Goal: Navigation & Orientation: Find specific page/section

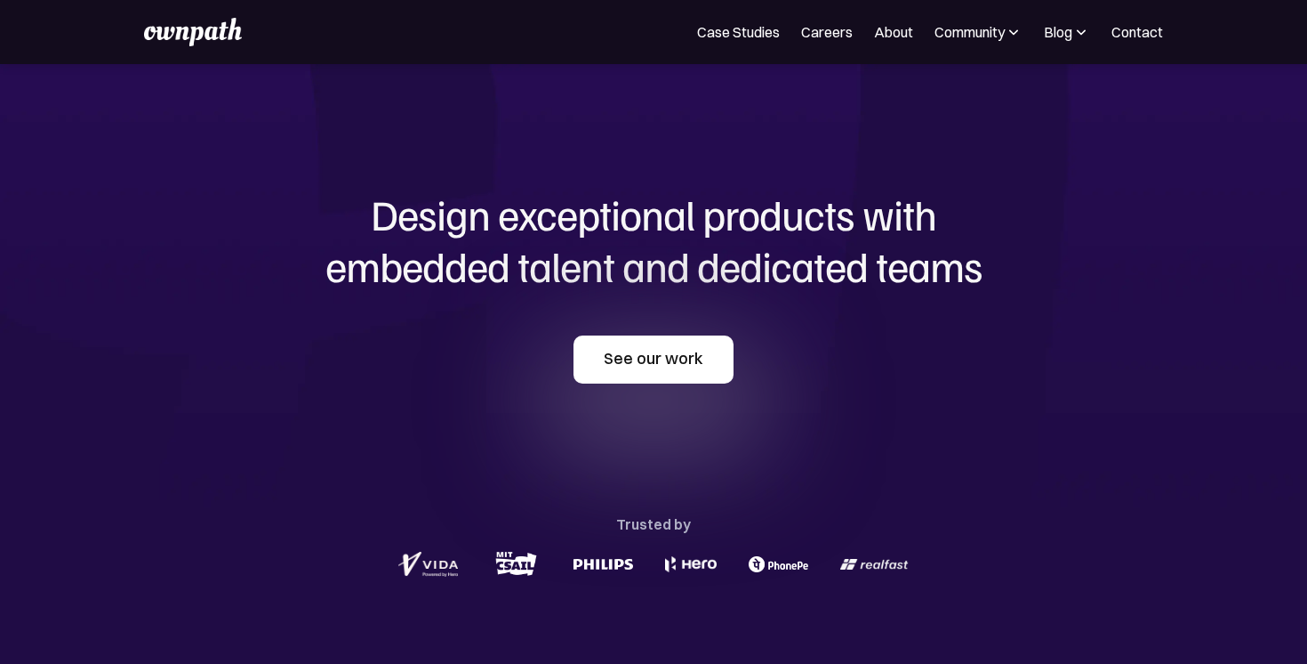
click at [637, 359] on link "See our work" at bounding box center [654, 359] width 160 height 48
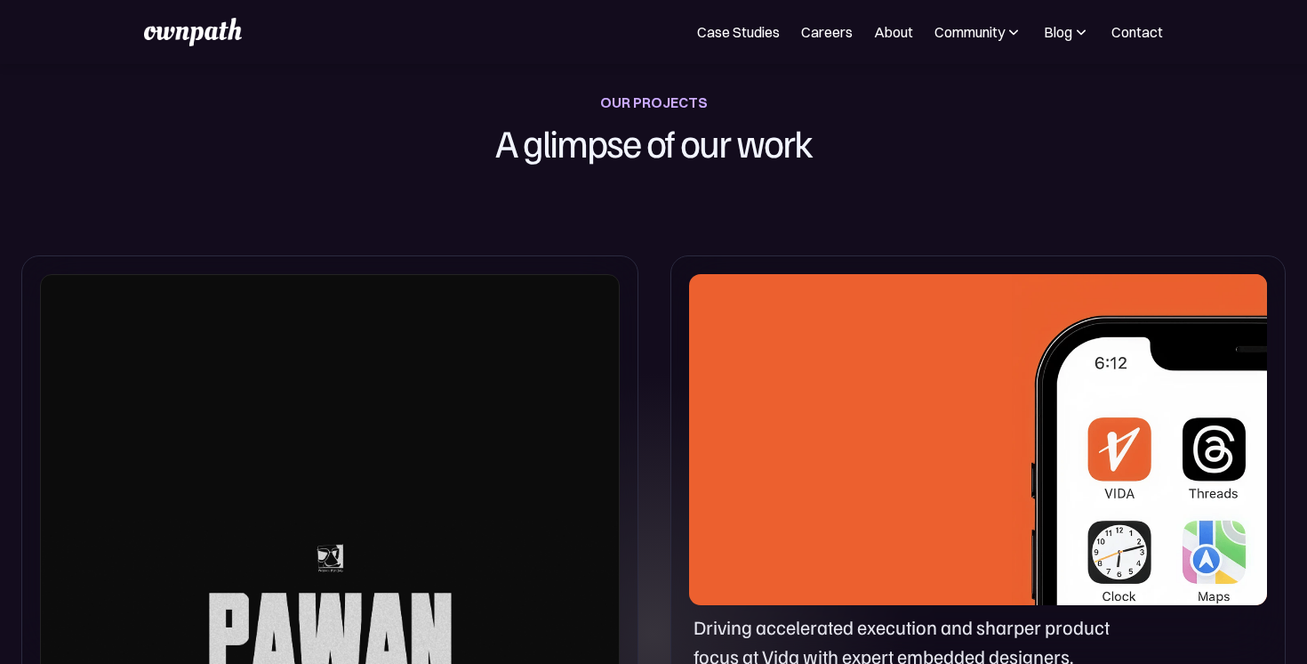
scroll to position [705, 0]
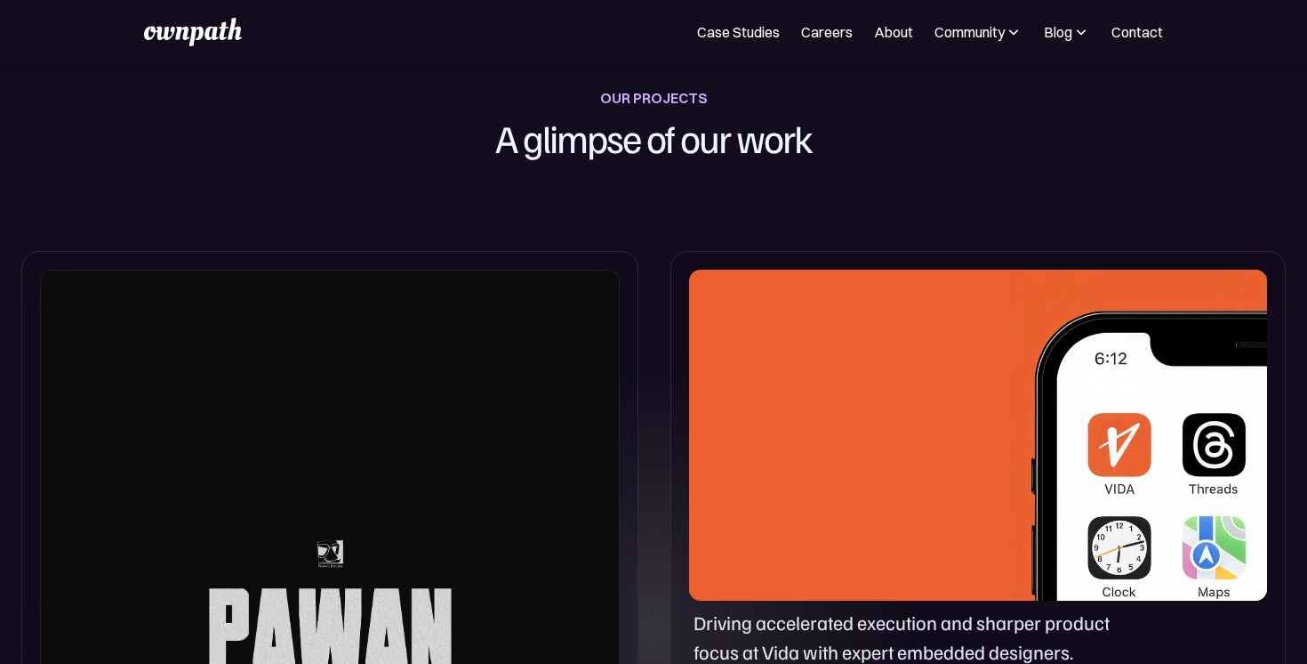
click at [318, 612] on div at bounding box center [330, 668] width 580 height 799
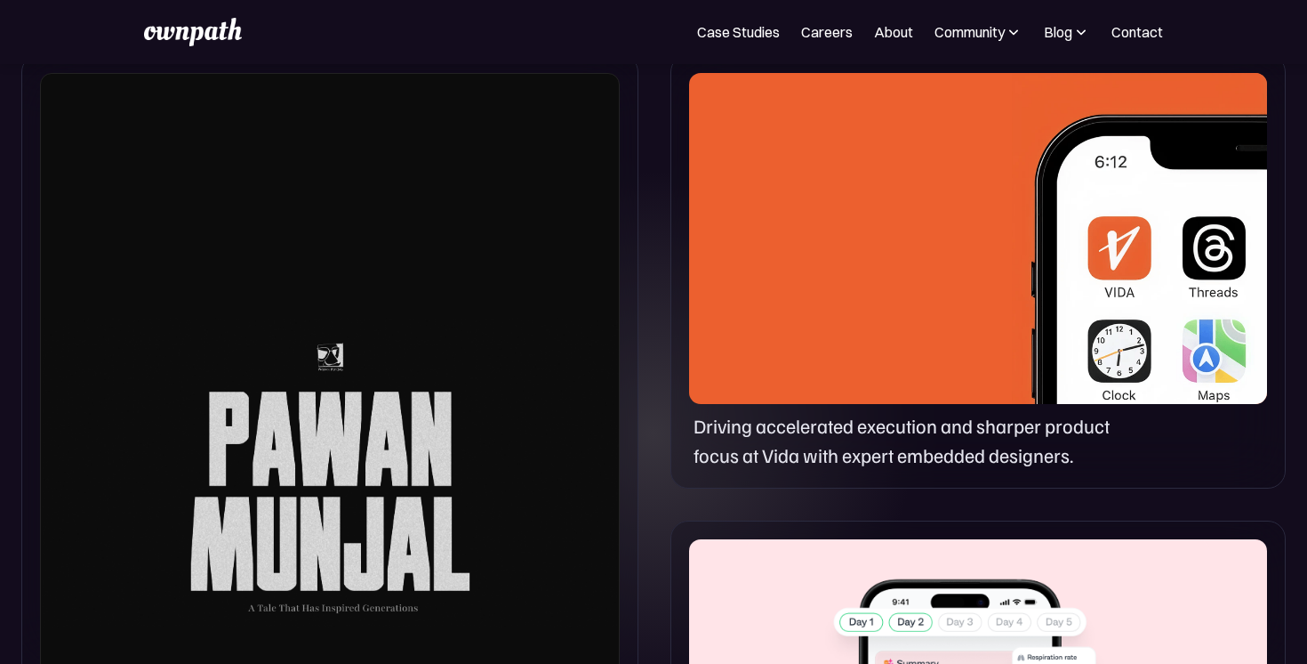
scroll to position [1175, 0]
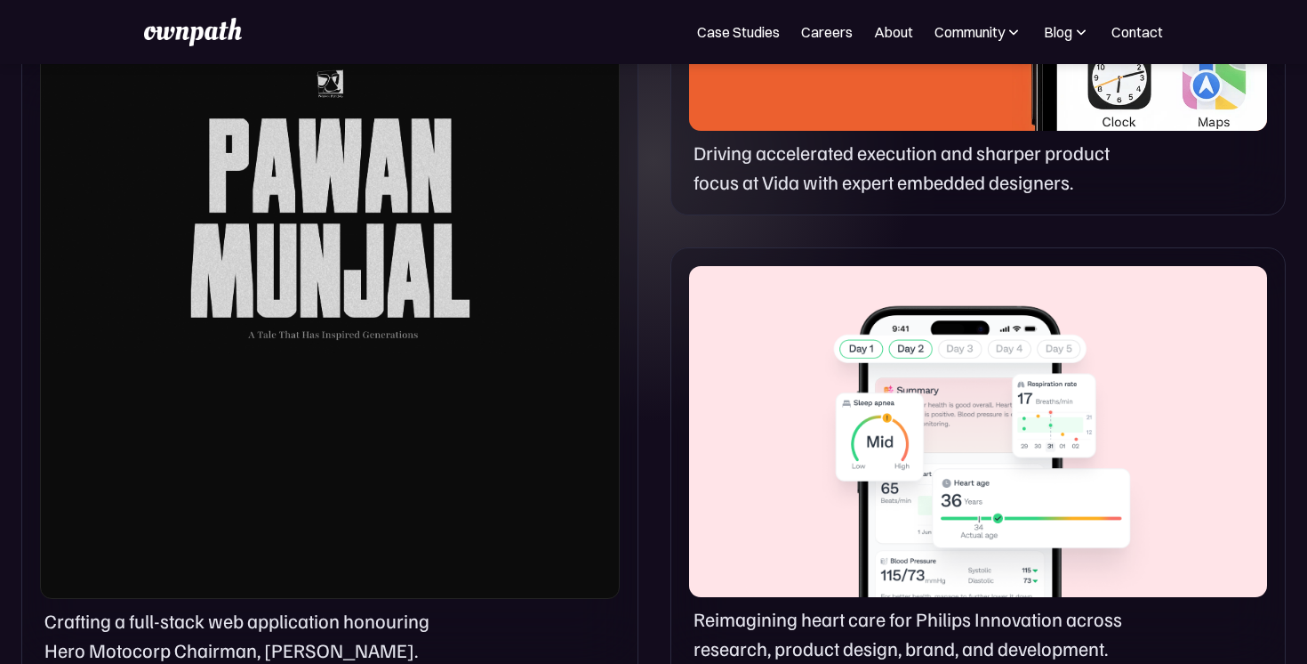
click at [325, 629] on p "Crafting a full-stack web application honouring Hero Motocorp Chairman, [PERSON…" at bounding box center [251, 635] width 414 height 59
click at [328, 585] on div at bounding box center [330, 199] width 580 height 799
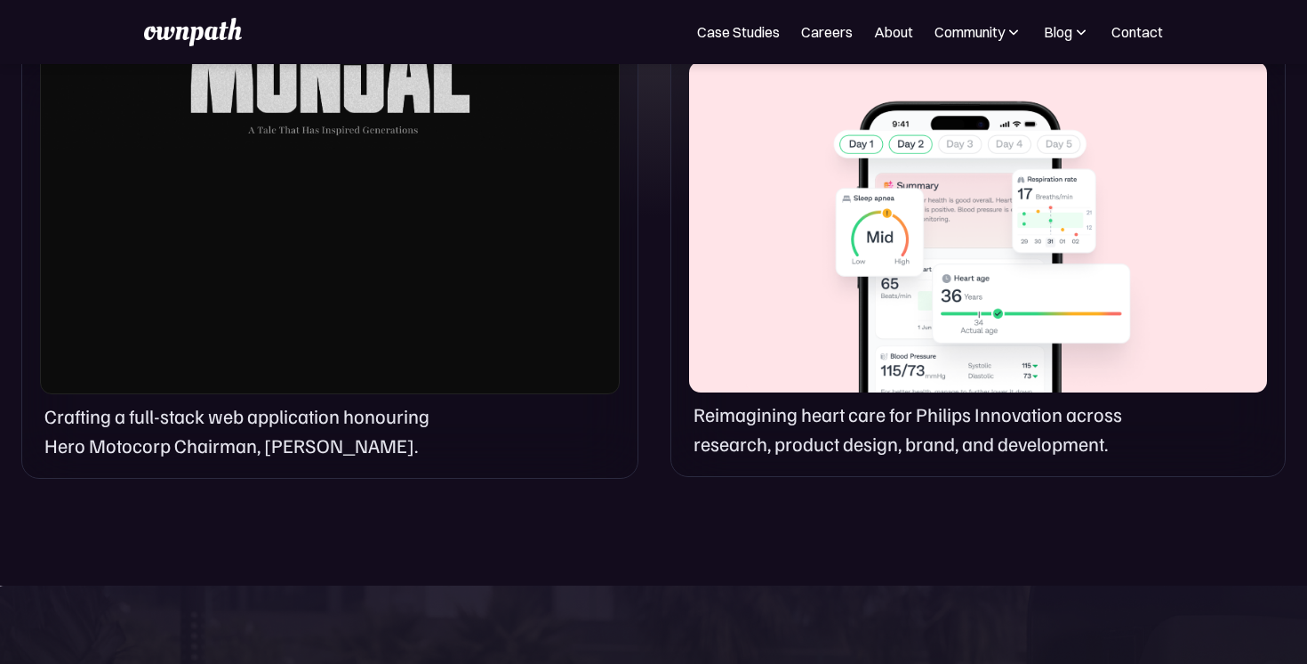
click at [321, 441] on p "Crafting a full-stack web application honouring Hero Motocorp Chairman, [PERSON…" at bounding box center [251, 430] width 414 height 59
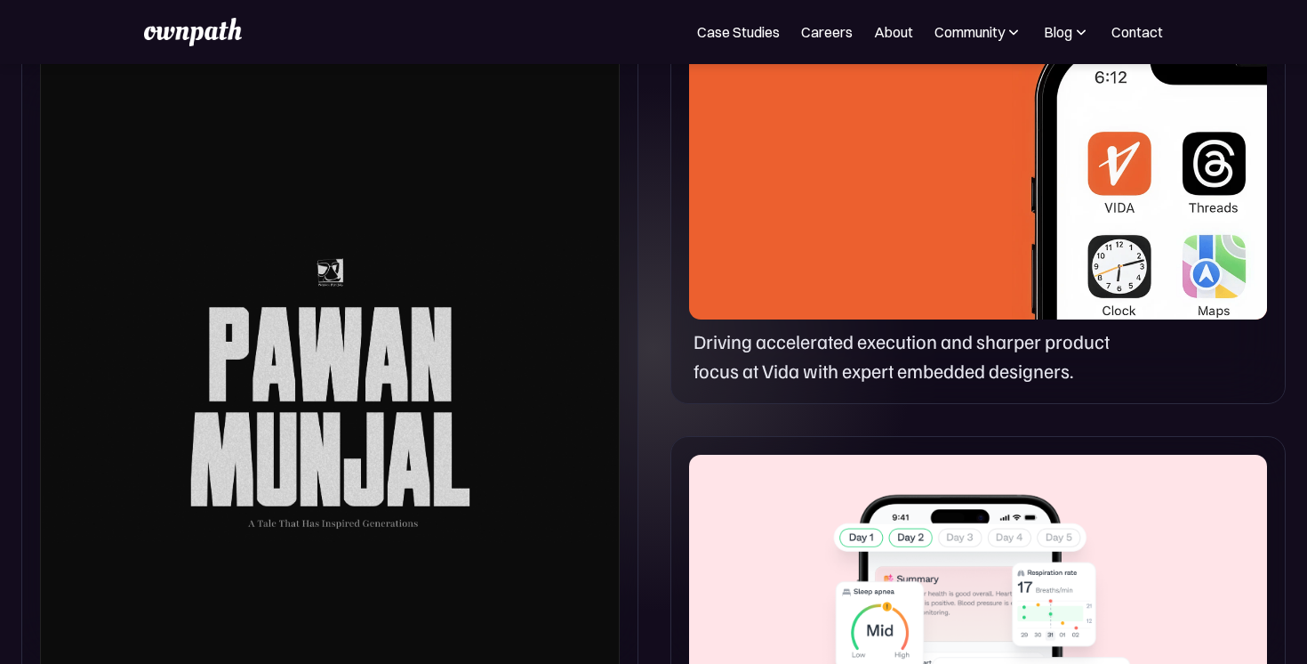
click at [432, 335] on div at bounding box center [330, 387] width 580 height 799
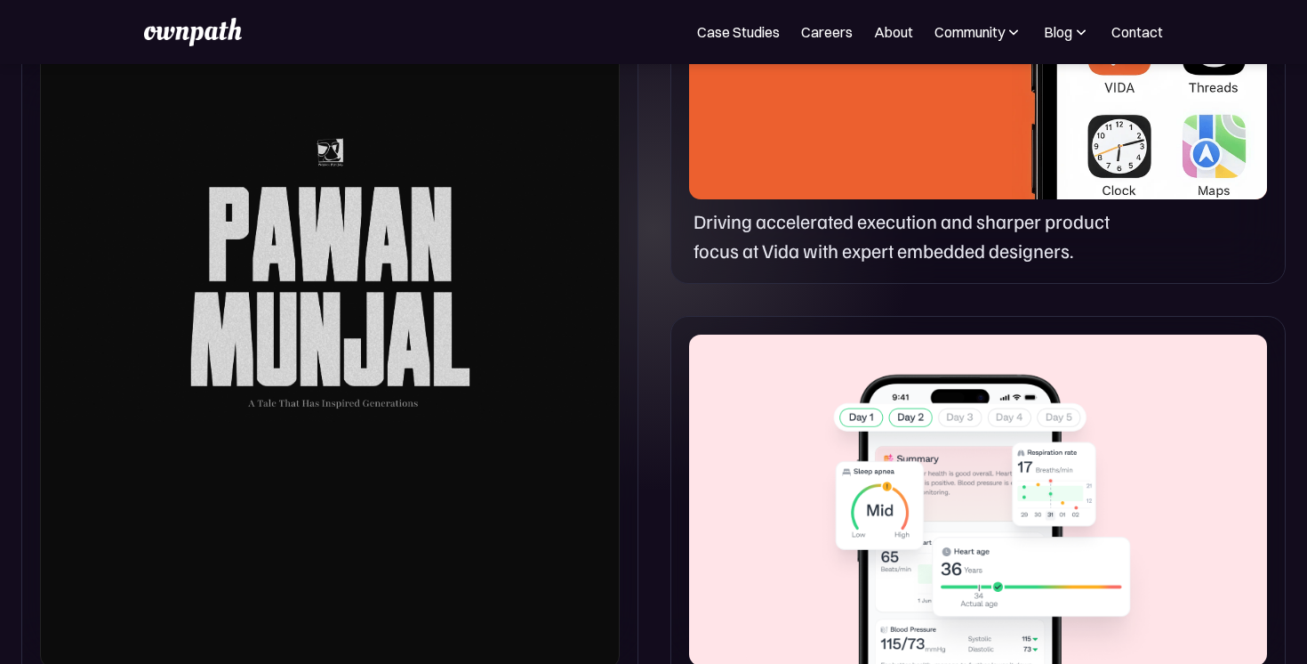
scroll to position [1344, 0]
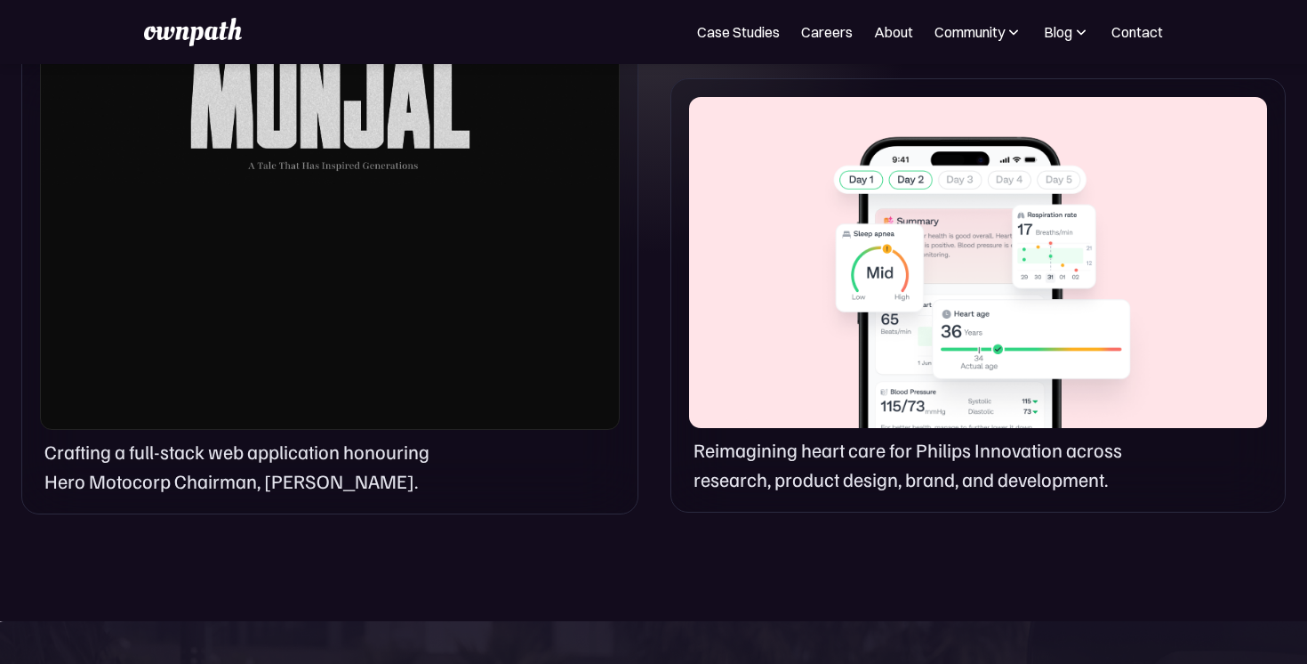
click at [958, 309] on div at bounding box center [978, 262] width 578 height 331
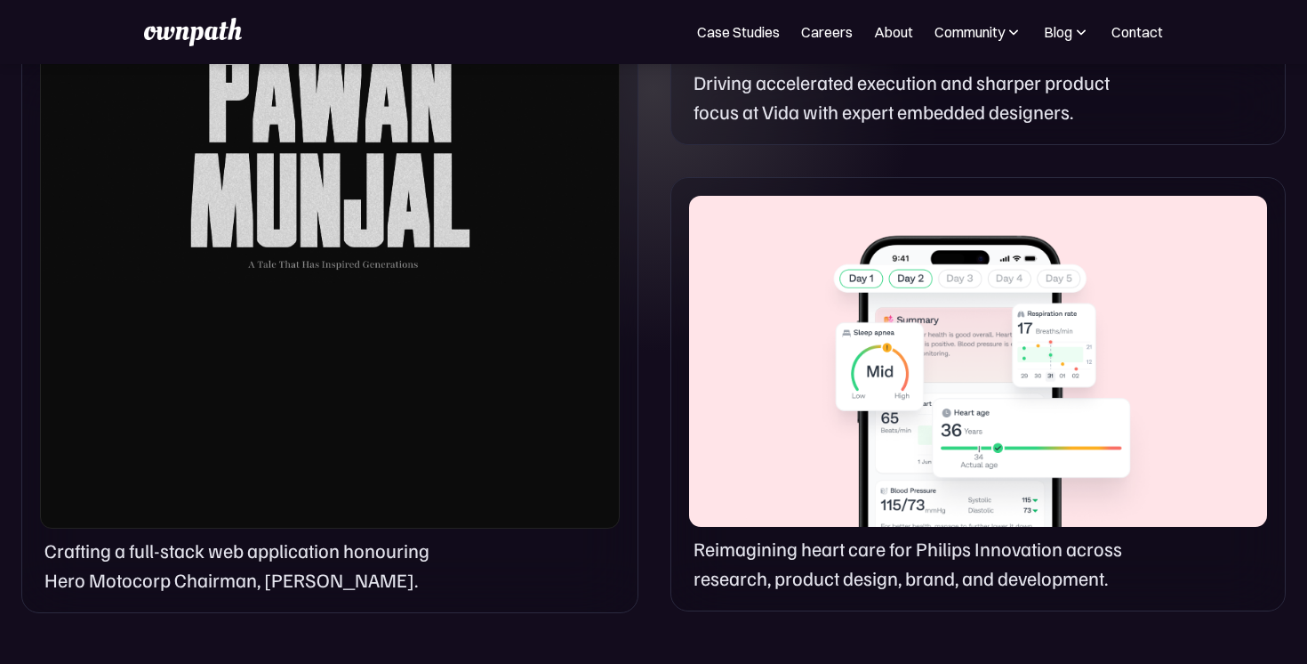
scroll to position [1005, 0]
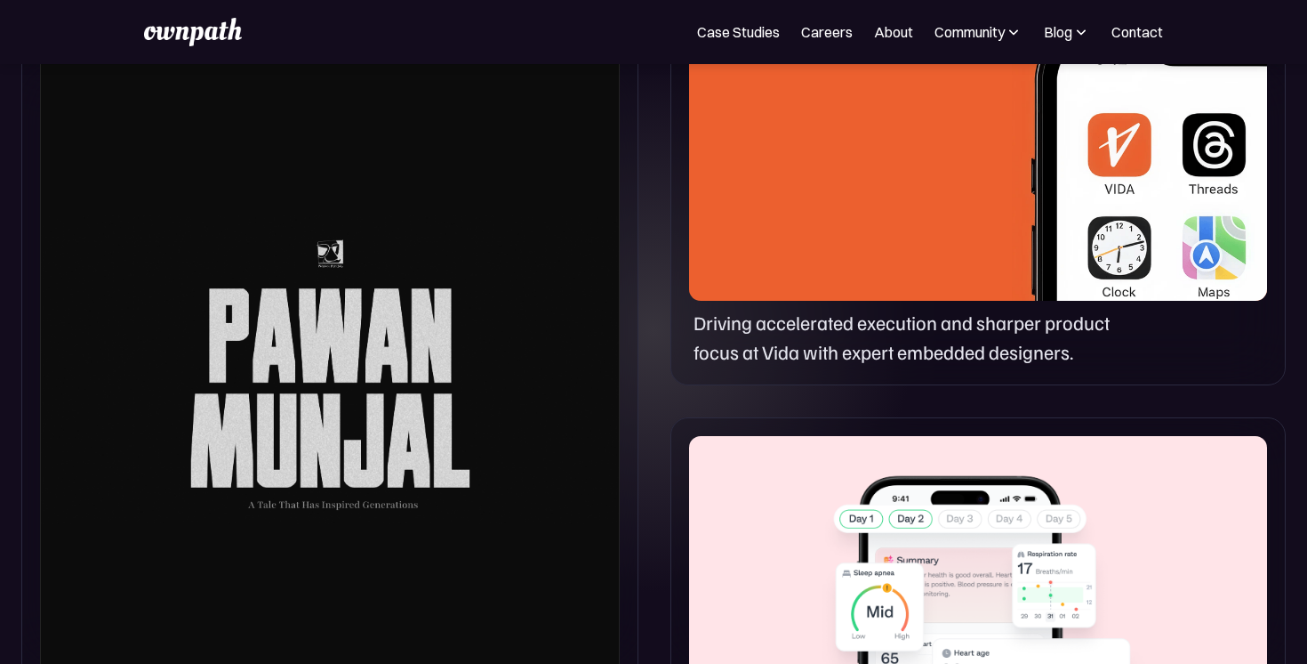
click at [953, 245] on div at bounding box center [978, 135] width 578 height 331
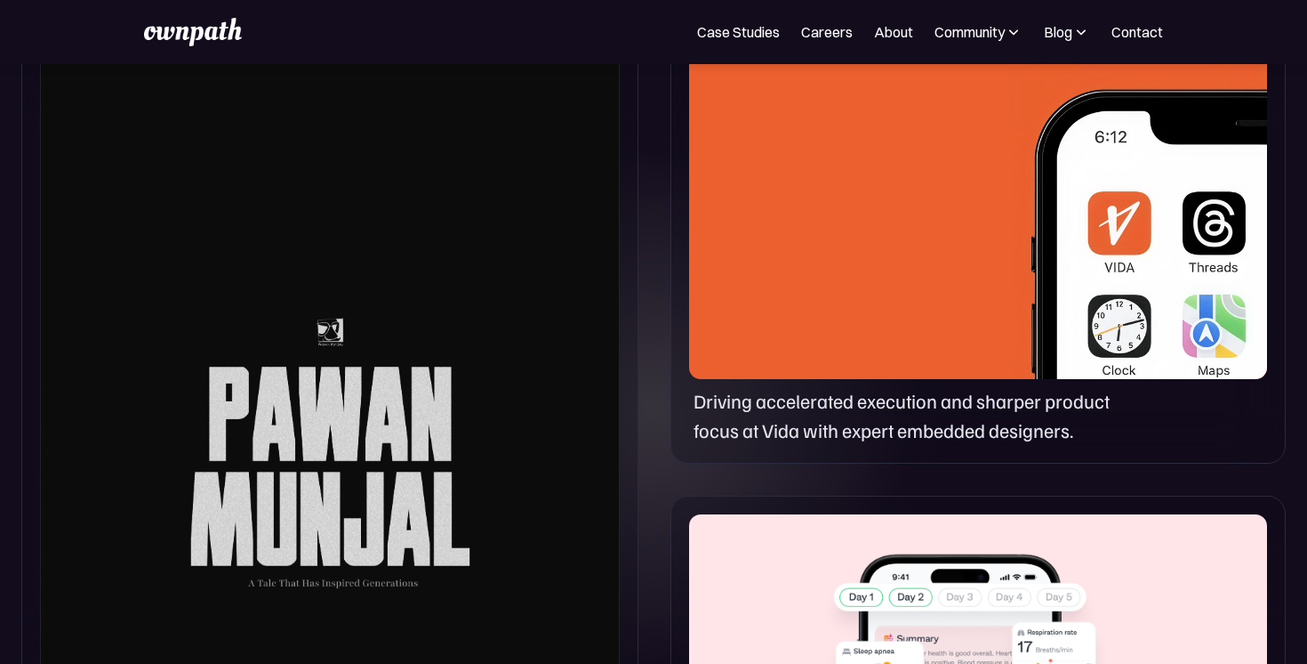
scroll to position [926, 0]
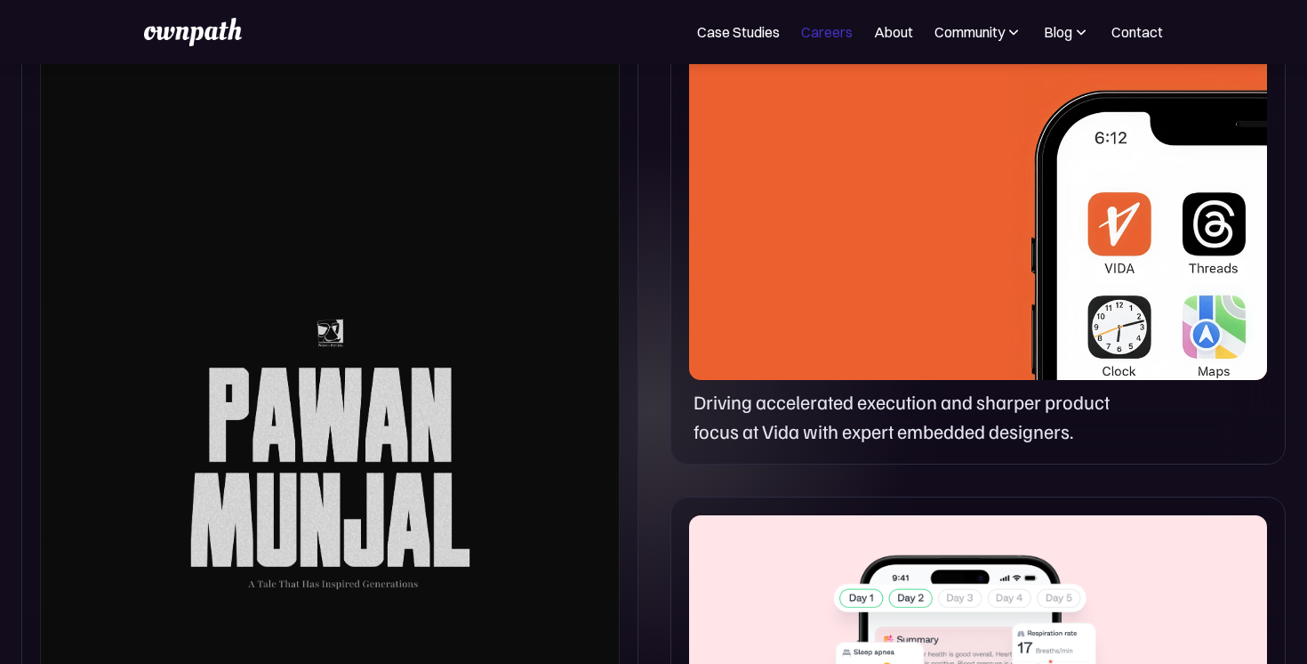
click at [823, 32] on link "Careers" at bounding box center [827, 31] width 52 height 21
